Goal: Task Accomplishment & Management: Use online tool/utility

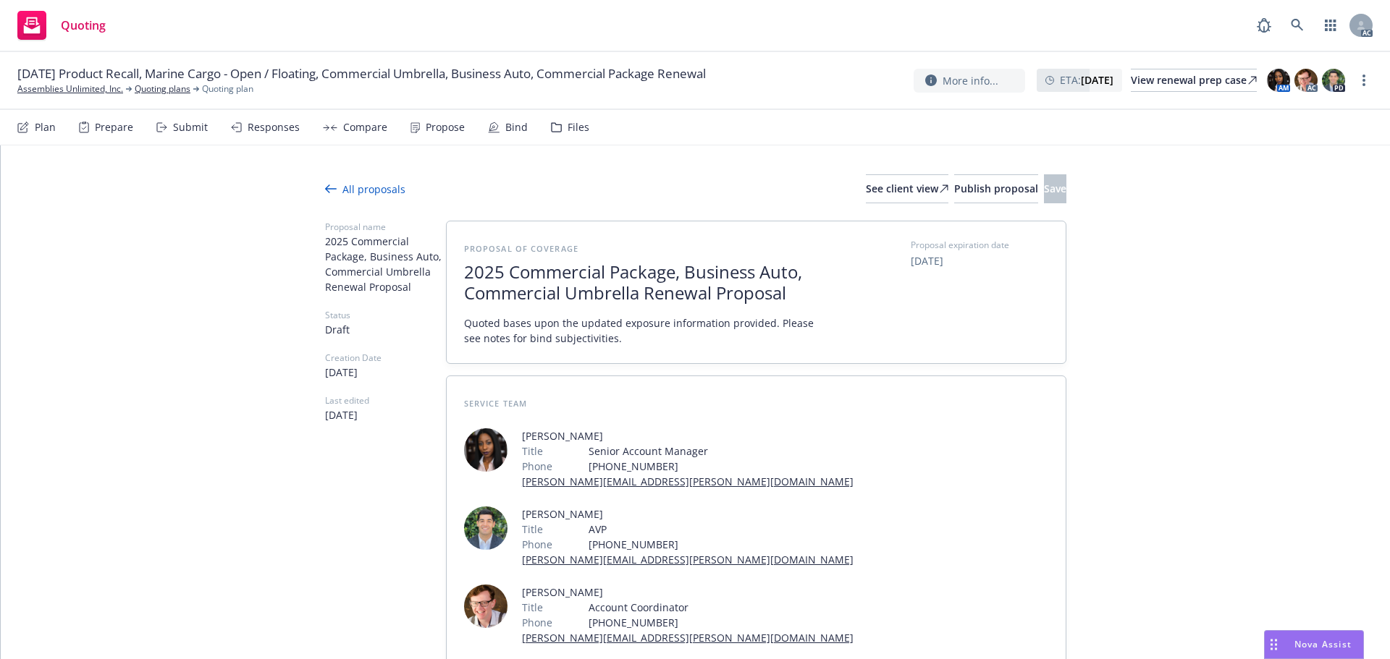
scroll to position [217, 0]
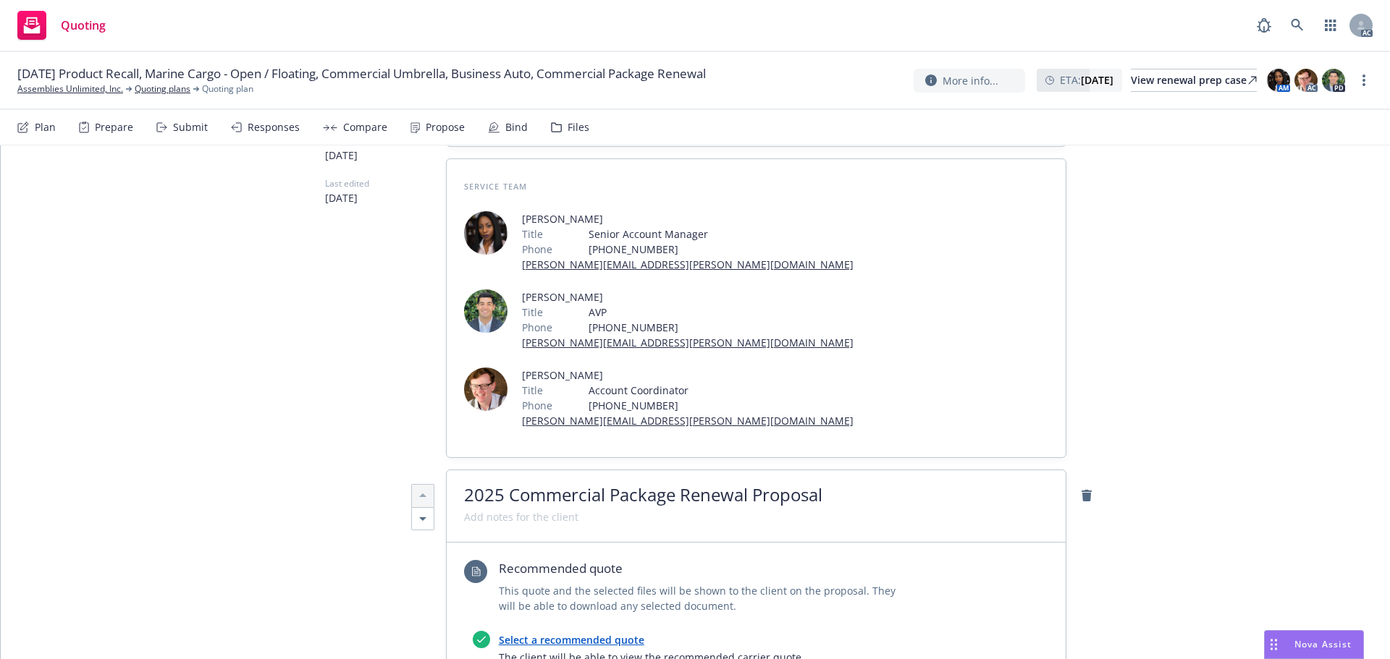
type textarea "x"
